Goal: Transaction & Acquisition: Download file/media

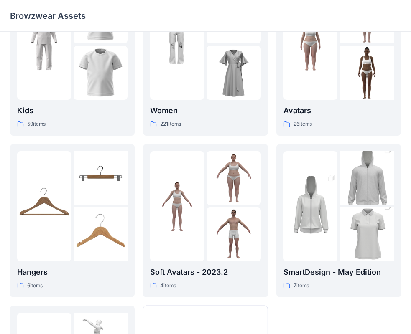
scroll to position [70, 0]
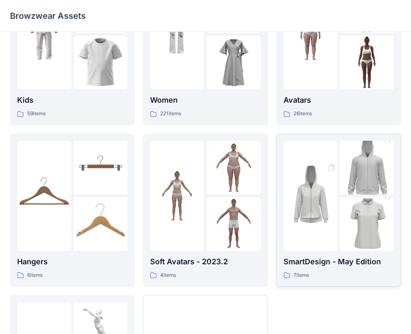
click at [344, 193] on img at bounding box center [367, 168] width 54 height 81
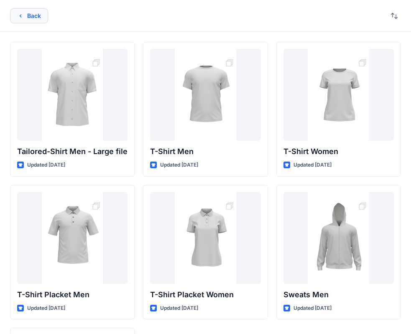
click at [14, 16] on button "Back" at bounding box center [29, 15] width 38 height 15
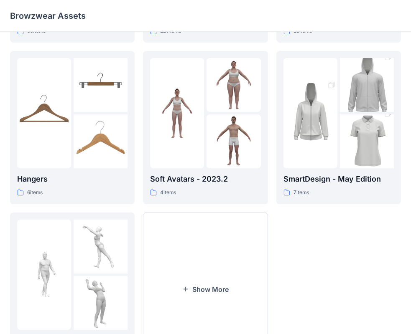
scroll to position [208, 0]
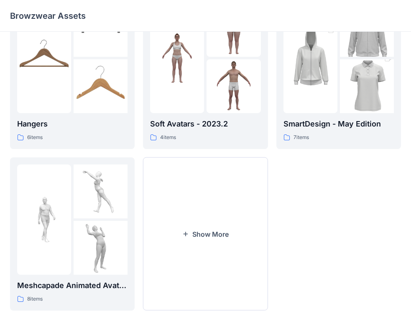
click at [206, 258] on button "Show More" at bounding box center [205, 234] width 125 height 153
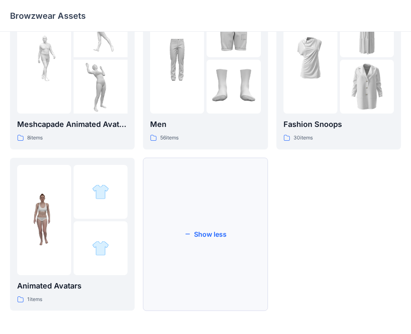
click at [196, 251] on button "Show less" at bounding box center [205, 234] width 125 height 153
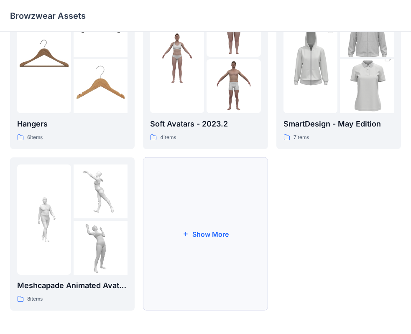
click at [212, 229] on button "Show More" at bounding box center [205, 234] width 125 height 153
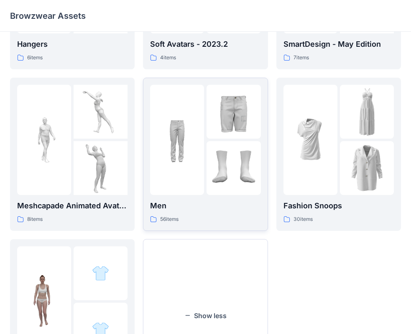
scroll to position [294, 0]
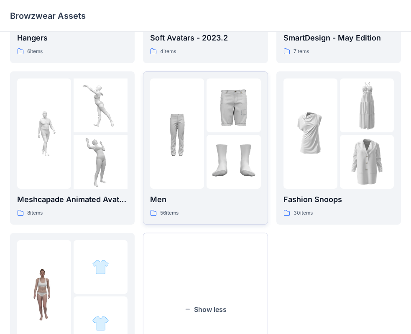
click at [189, 153] on img at bounding box center [177, 134] width 54 height 54
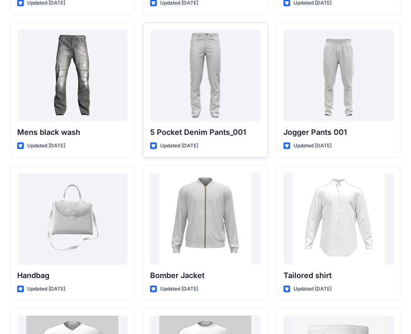
scroll to position [307, 0]
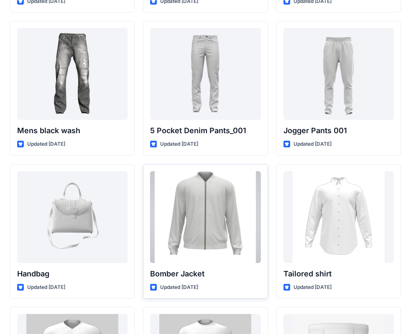
click at [203, 209] on div at bounding box center [205, 217] width 110 height 92
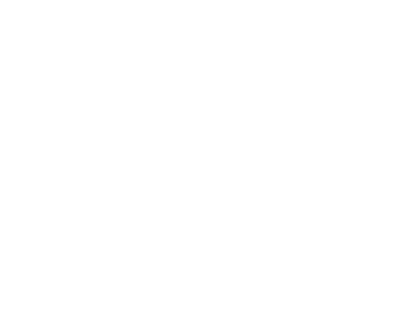
click at [203, 209] on div at bounding box center [209, 167] width 418 height 334
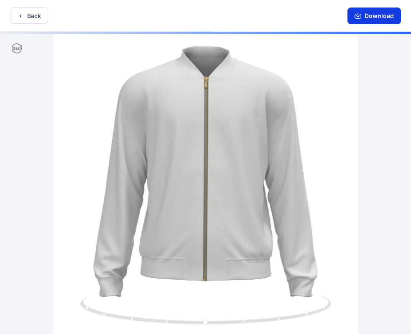
click at [367, 22] on button "Download" at bounding box center [374, 16] width 54 height 17
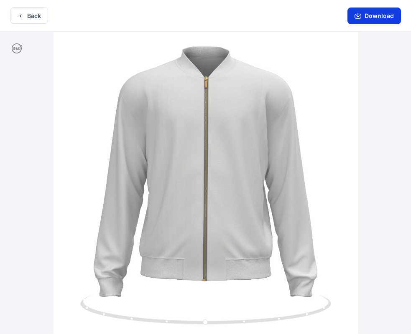
click at [357, 19] on button "Download" at bounding box center [374, 16] width 54 height 17
click at [358, 15] on icon "button" at bounding box center [358, 16] width 7 height 7
click at [369, 14] on button "Download" at bounding box center [374, 16] width 54 height 17
